Goal: Use online tool/utility: Utilize a website feature to perform a specific function

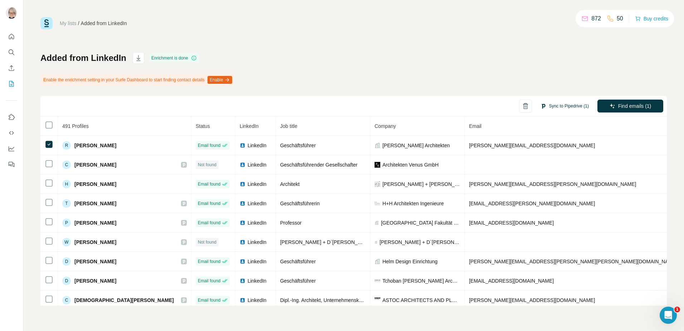
click at [566, 106] on button "Sync to Pipedrive (1)" at bounding box center [565, 106] width 58 height 11
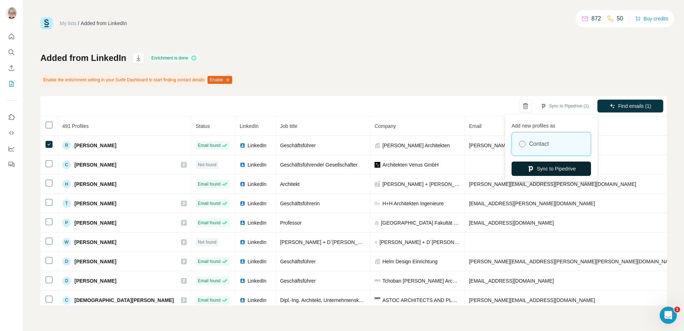
click at [537, 170] on button "Sync to Pipedrive" at bounding box center [551, 168] width 79 height 14
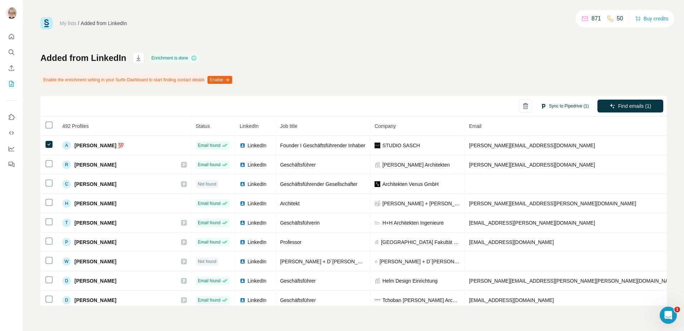
click at [561, 101] on button "Sync to Pipedrive (1)" at bounding box center [565, 106] width 58 height 11
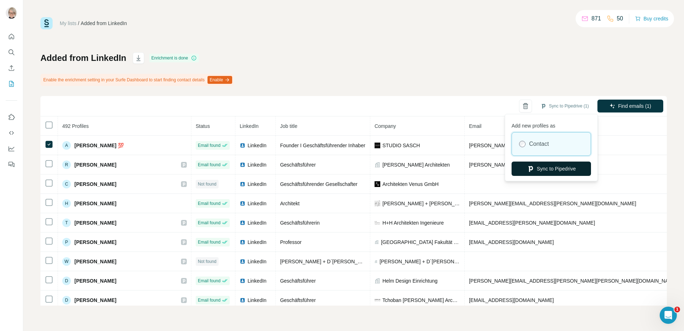
click at [552, 166] on button "Sync to Pipedrive" at bounding box center [551, 168] width 79 height 14
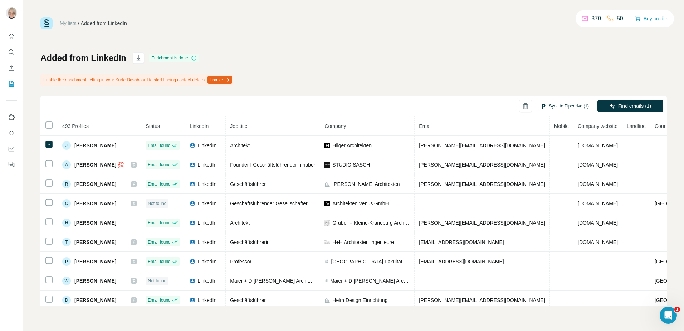
click at [584, 105] on button "Sync to Pipedrive (1)" at bounding box center [565, 106] width 58 height 11
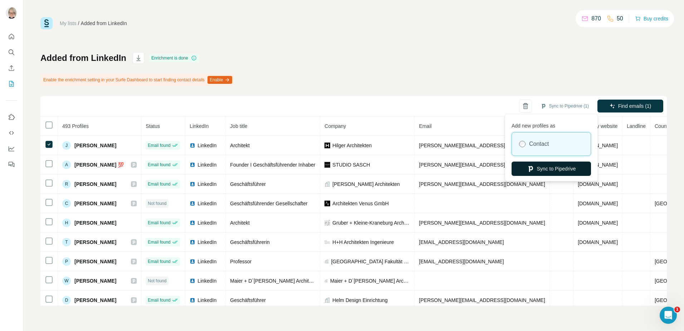
click at [556, 167] on button "Sync to Pipedrive" at bounding box center [551, 168] width 79 height 14
